Goal: Task Accomplishment & Management: Manage account settings

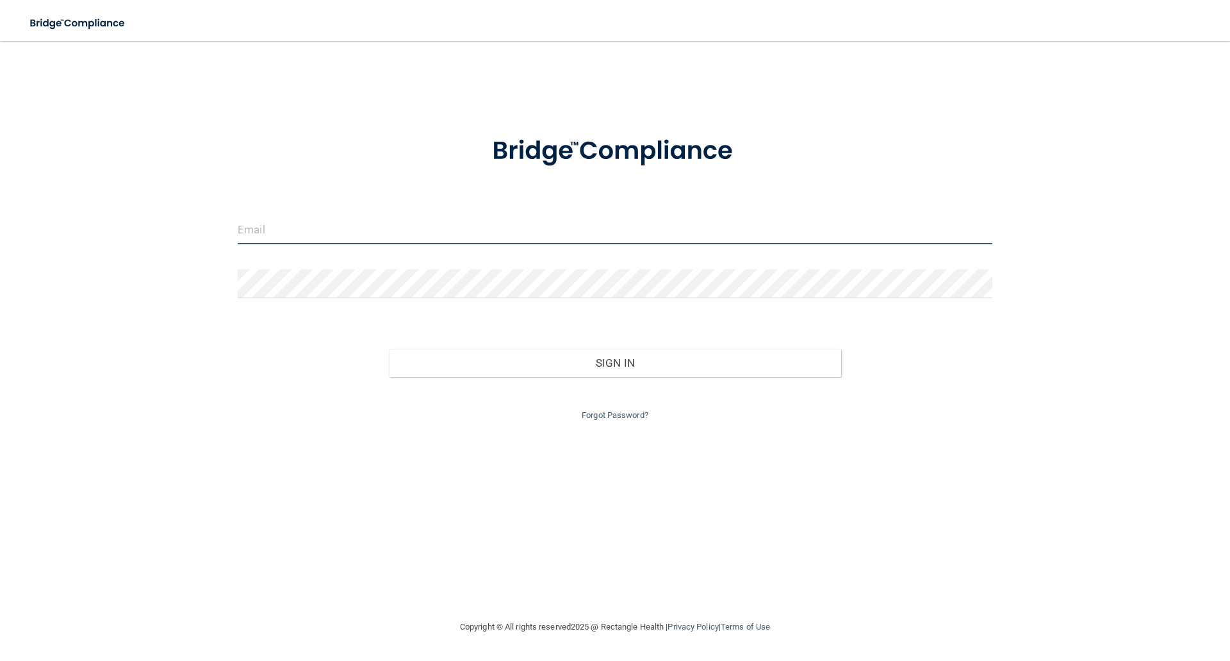
click at [247, 236] on input "email" at bounding box center [615, 229] width 755 height 29
type input "[EMAIL_ADDRESS][DOMAIN_NAME]"
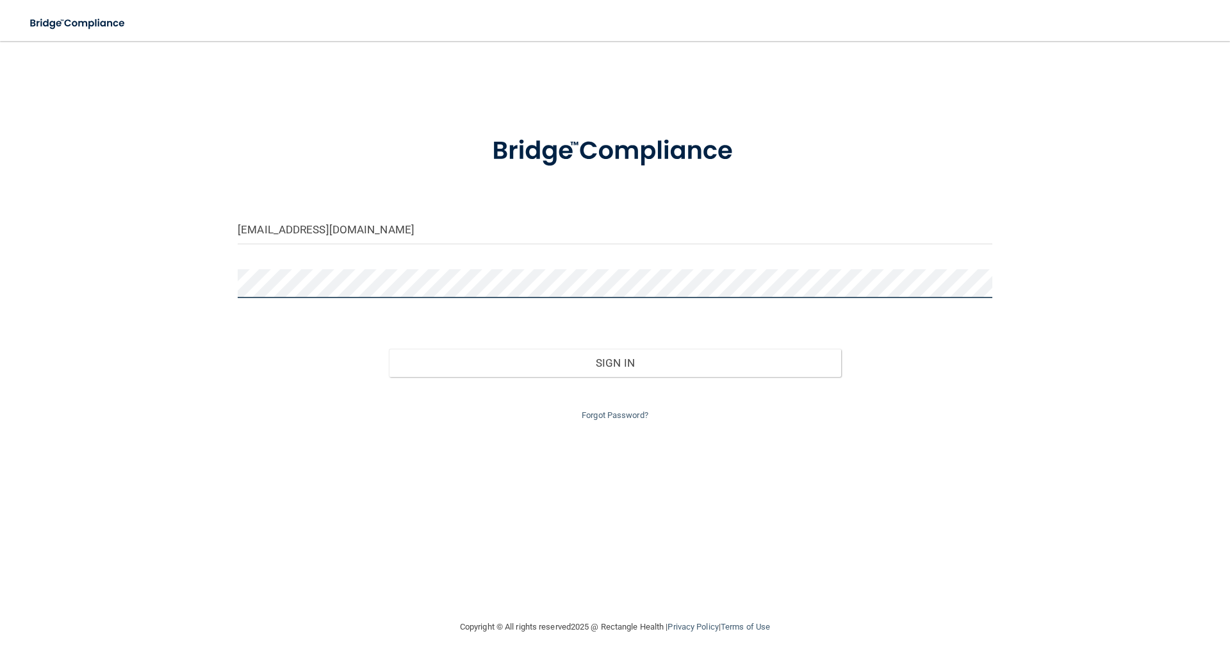
click at [389, 349] on button "Sign In" at bounding box center [615, 363] width 453 height 28
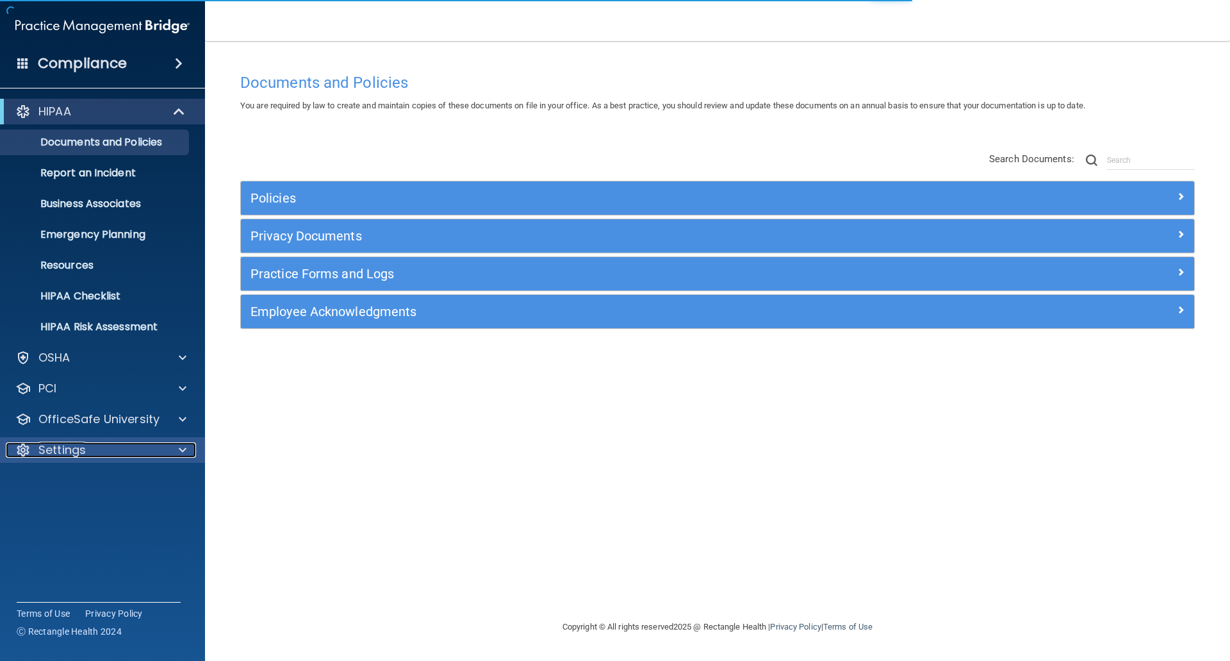
click at [115, 447] on div "Settings" at bounding box center [85, 449] width 159 height 15
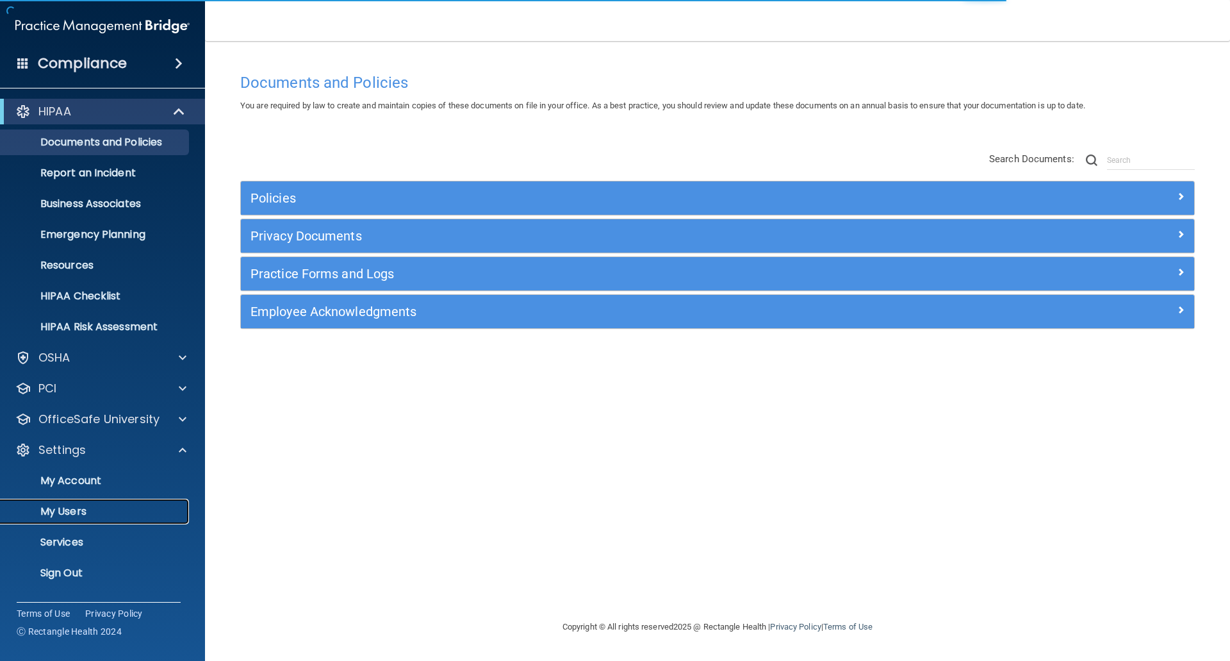
click at [99, 513] on p "My Users" at bounding box center [95, 511] width 175 height 13
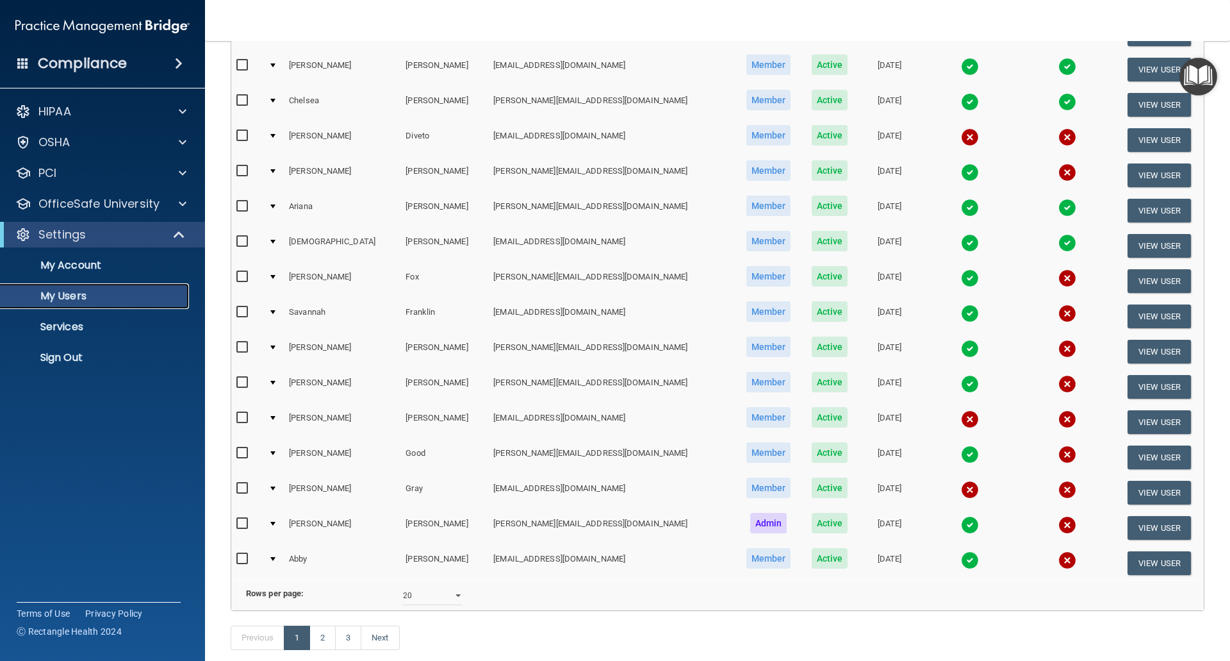
scroll to position [384, 0]
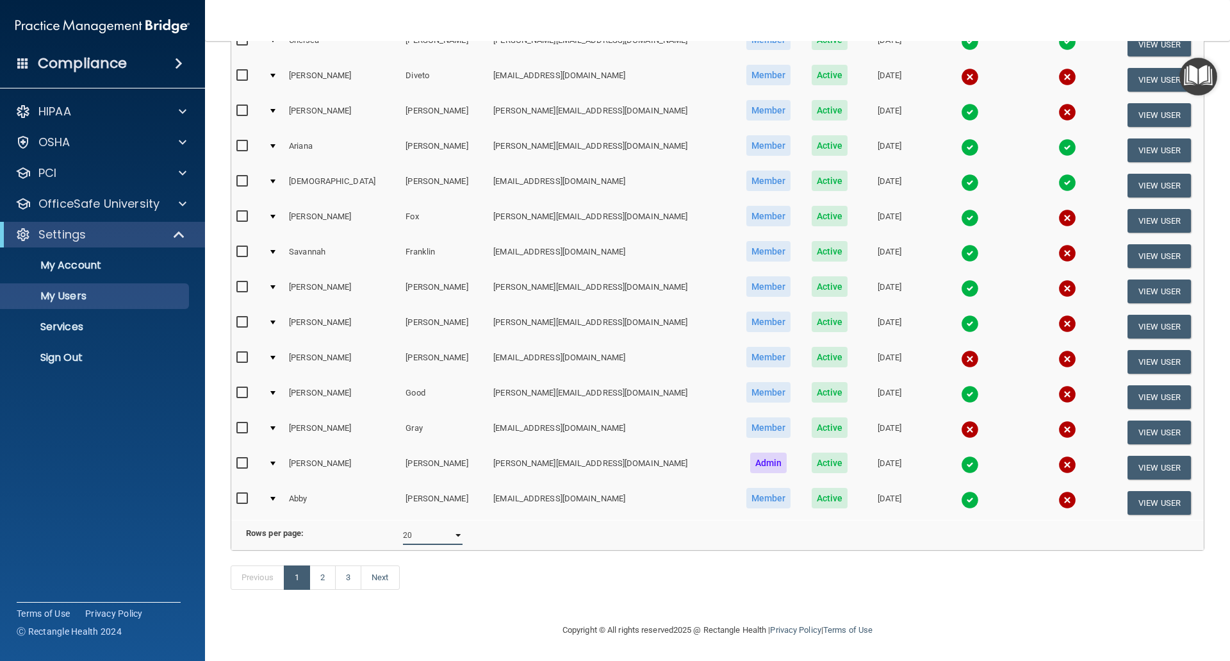
click at [418, 544] on select "10 20 30 40 all" at bounding box center [433, 534] width 60 height 19
select select "42"
click at [403, 531] on select "10 20 30 40 all" at bounding box center [433, 534] width 60 height 19
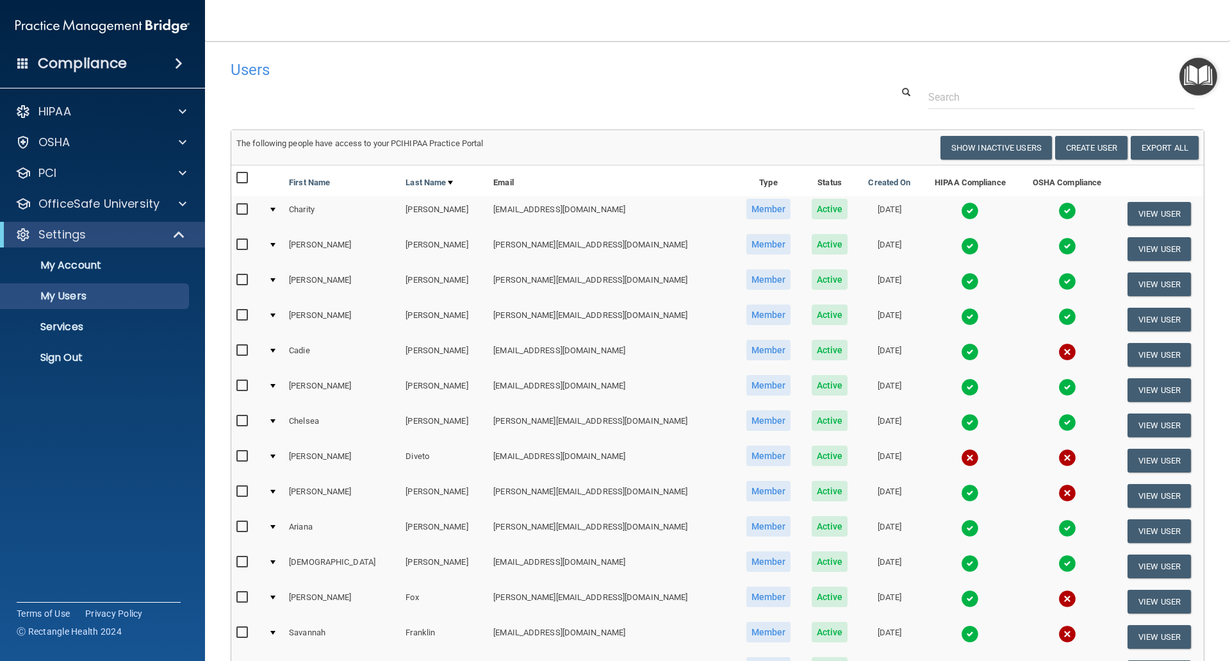
click at [432, 97] on div at bounding box center [717, 97] width 993 height 24
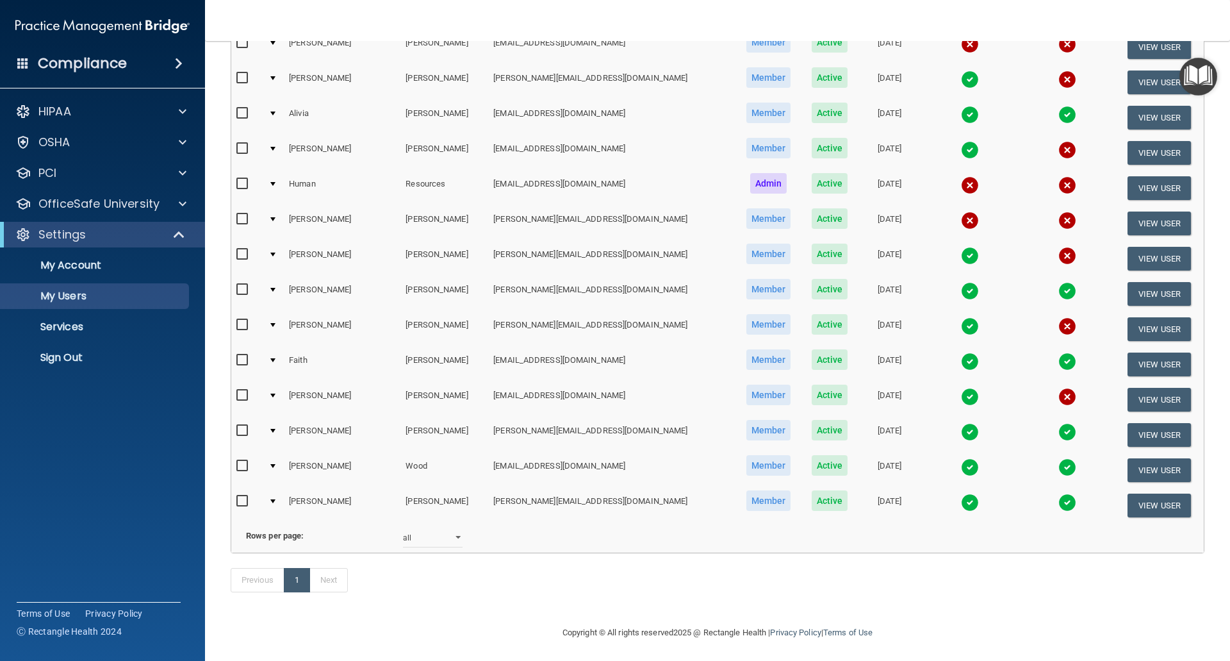
scroll to position [1089, 0]
